Goal: Information Seeking & Learning: Learn about a topic

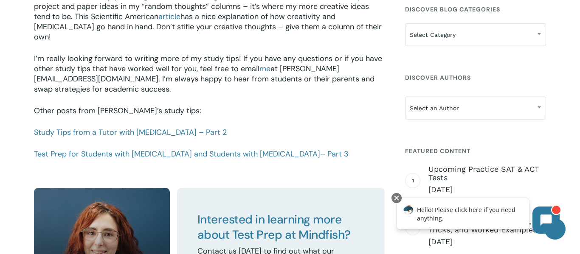
scroll to position [1225, 0]
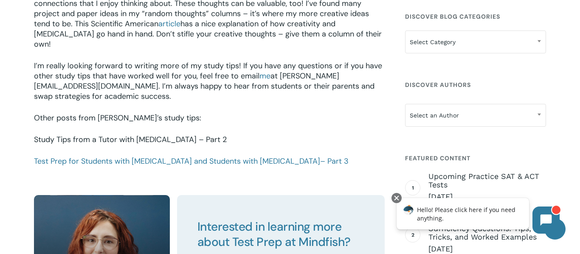
click at [178, 135] on link "Study Tips from a Tutor with [MEDICAL_DATA] – Part 2" at bounding box center [130, 140] width 193 height 10
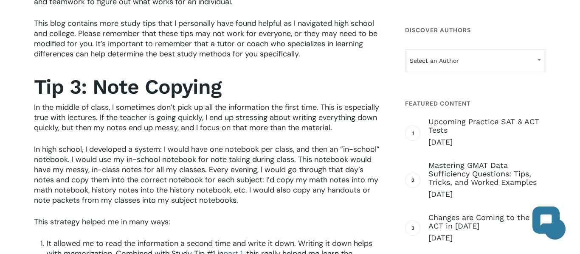
scroll to position [329, 0]
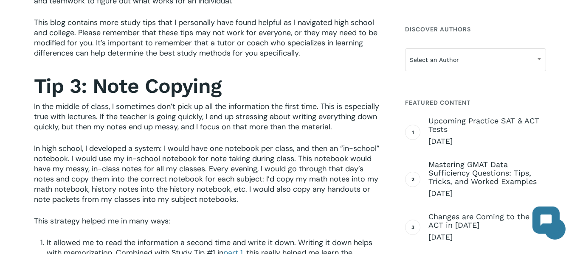
click at [384, 74] on h2 "Tip 3: Note Copying" at bounding box center [209, 86] width 351 height 25
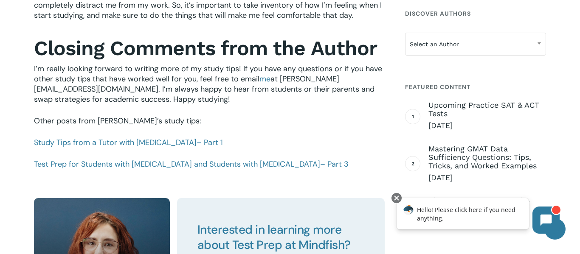
scroll to position [942, 0]
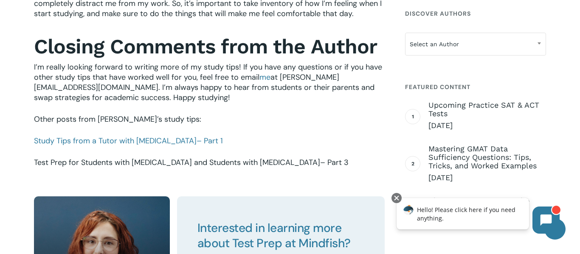
click at [46, 158] on link "Test Prep for Students with ADHD and Students with Autism – Part 3" at bounding box center [191, 162] width 314 height 10
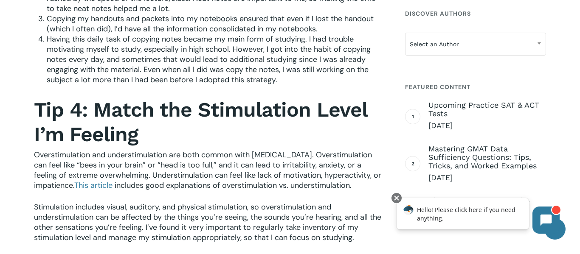
scroll to position [614, 0]
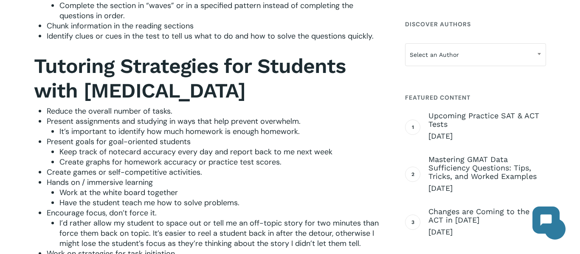
scroll to position [593, 0]
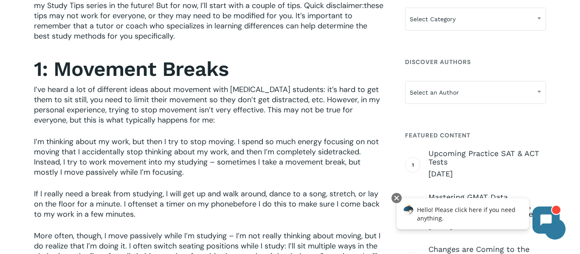
scroll to position [451, 0]
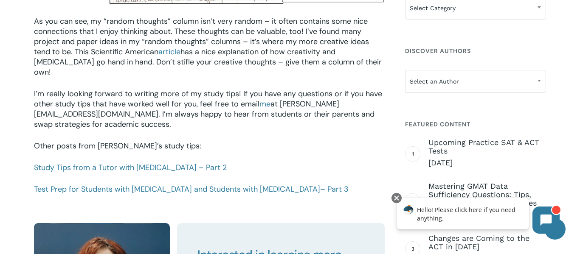
scroll to position [1195, 0]
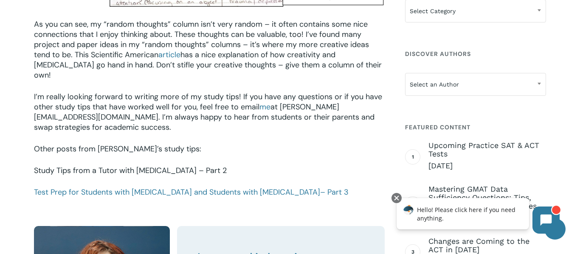
click at [174, 165] on link "Study Tips from a Tutor with [MEDICAL_DATA] – Part 2" at bounding box center [130, 170] width 193 height 10
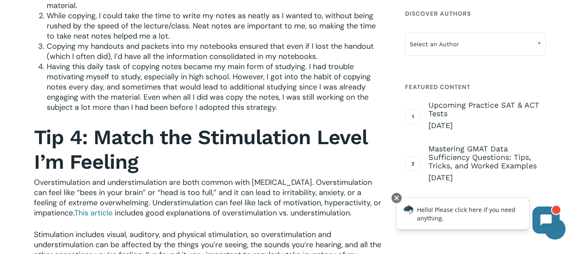
scroll to position [589, 0]
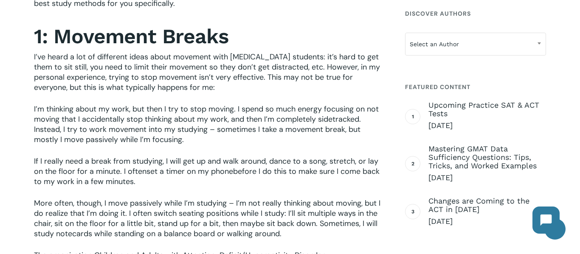
scroll to position [485, 0]
